Goal: Transaction & Acquisition: Download file/media

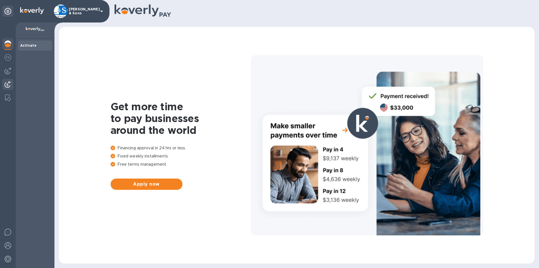
click at [8, 80] on div at bounding box center [7, 85] width 11 height 12
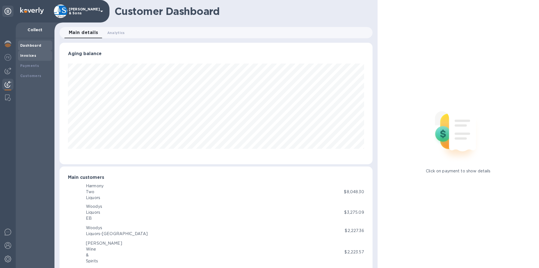
scroll to position [280867, 280678]
click at [31, 60] on div "Invoices" at bounding box center [35, 56] width 34 height 10
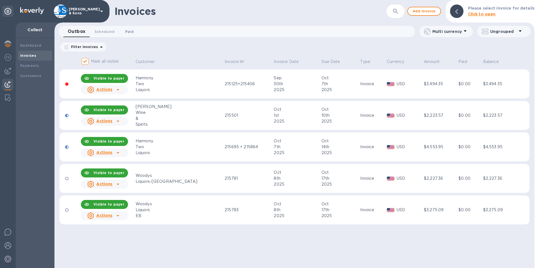
click at [131, 33] on span "Paid 0" at bounding box center [129, 32] width 8 height 6
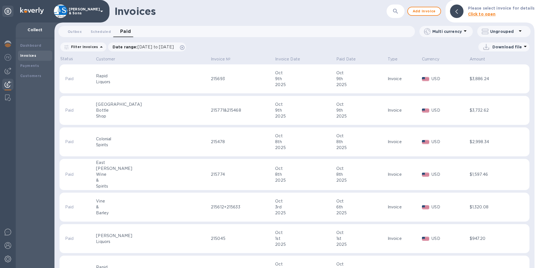
click at [77, 149] on td "Paid" at bounding box center [78, 141] width 36 height 29
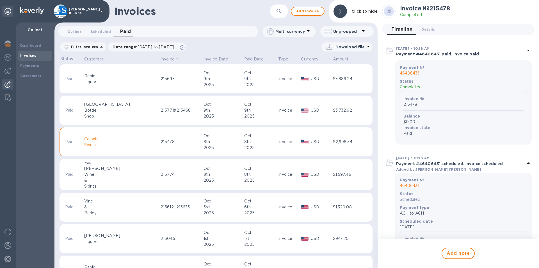
click at [83, 82] on td "Paid" at bounding box center [72, 78] width 24 height 29
click at [355, 47] on p "Download file" at bounding box center [351, 47] width 30 height 6
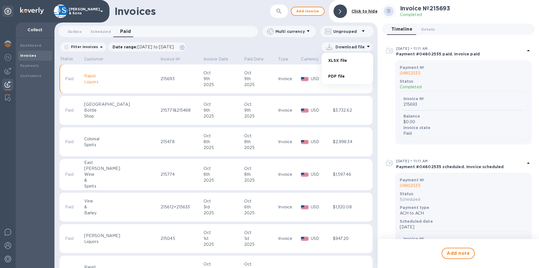
click at [346, 61] on li "XLSX file" at bounding box center [347, 61] width 38 height 16
